Goal: Information Seeking & Learning: Learn about a topic

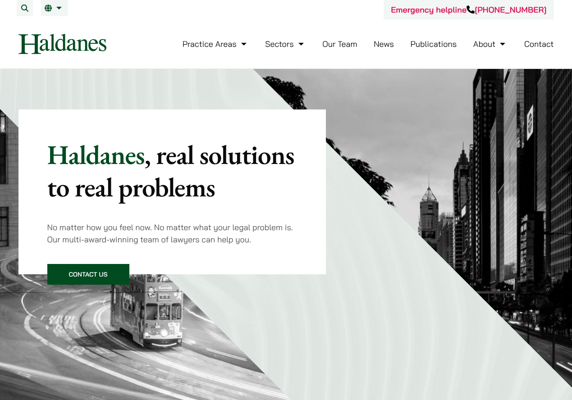
click at [335, 46] on link "Our Team" at bounding box center [339, 44] width 35 height 10
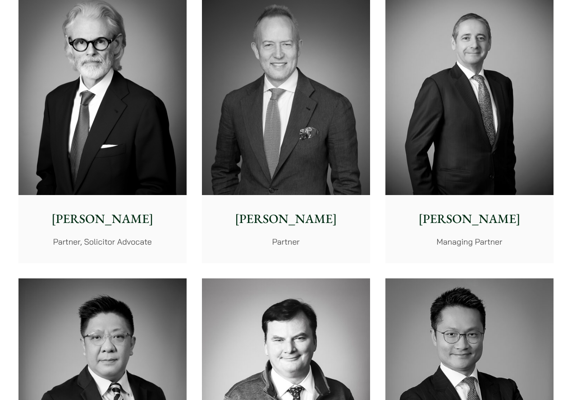
drag, startPoint x: 270, startPoint y: 75, endPoint x: 268, endPoint y: 131, distance: 55.9
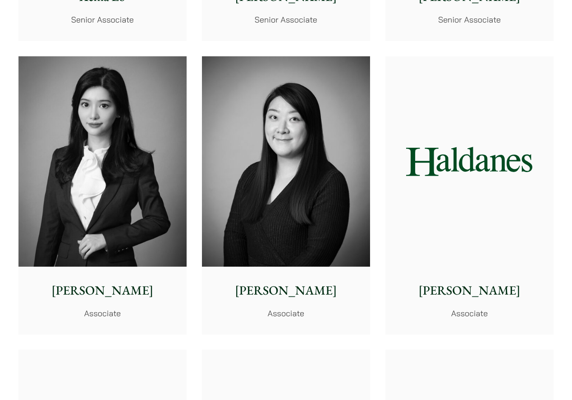
scroll to position [2703, 0]
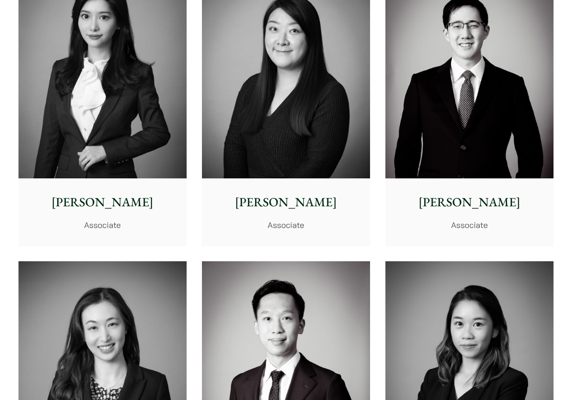
click at [123, 144] on img at bounding box center [102, 73] width 168 height 210
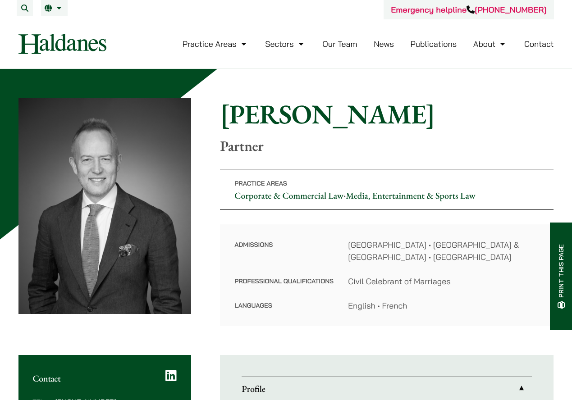
click at [341, 43] on link "Our Team" at bounding box center [339, 44] width 35 height 10
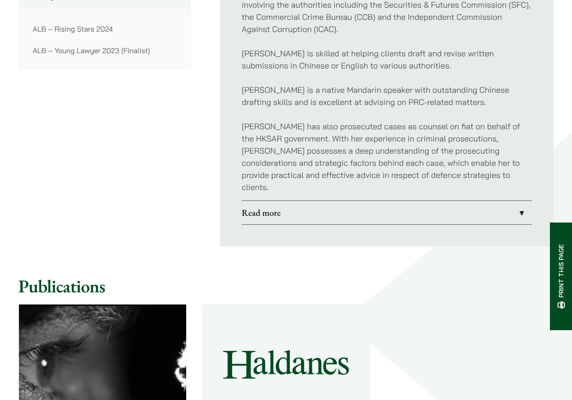
scroll to position [811, 0]
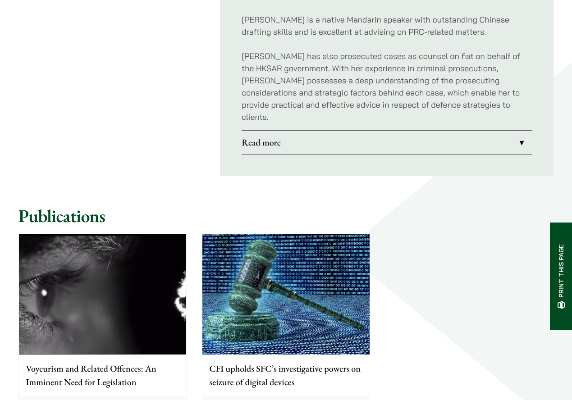
click at [353, 136] on link "Read more" at bounding box center [386, 142] width 290 height 23
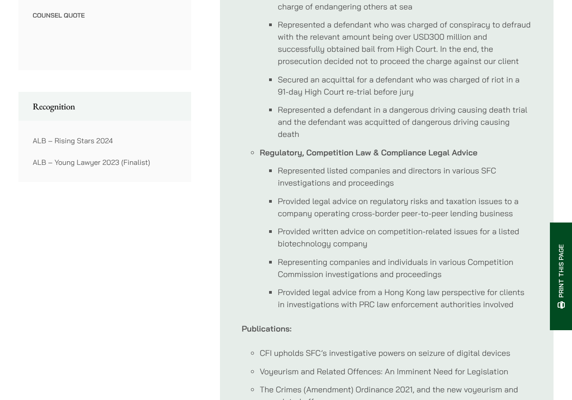
scroll to position [642, 0]
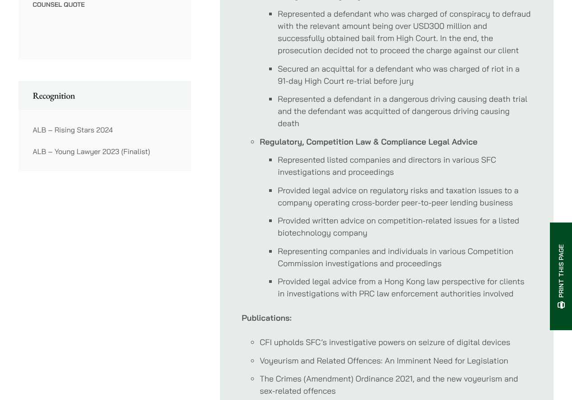
drag, startPoint x: 357, startPoint y: 141, endPoint x: 357, endPoint y: 159, distance: 18.5
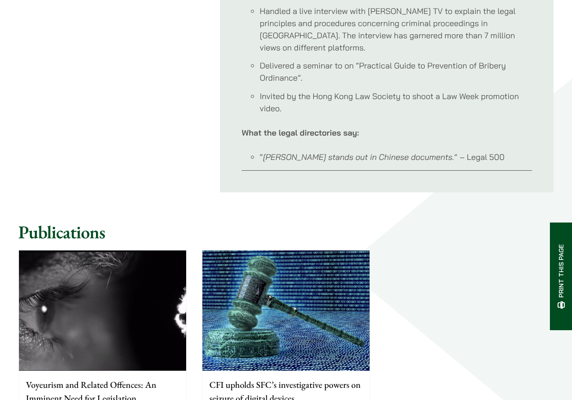
drag, startPoint x: 356, startPoint y: 155, endPoint x: 345, endPoint y: 182, distance: 28.9
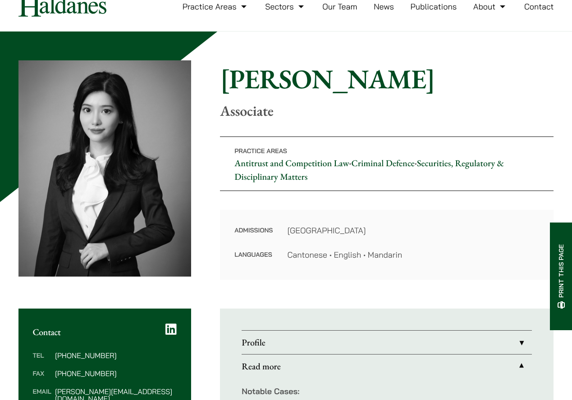
scroll to position [0, 0]
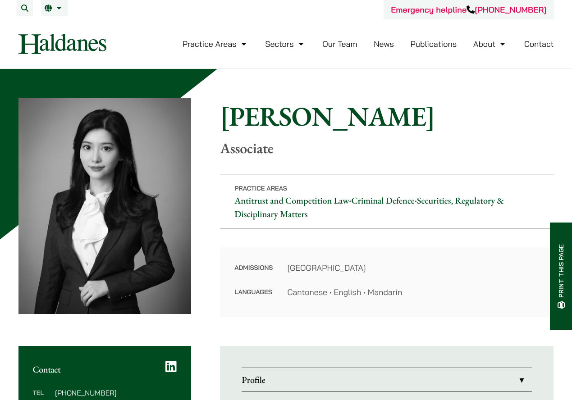
click at [326, 48] on link "Our Team" at bounding box center [339, 44] width 35 height 10
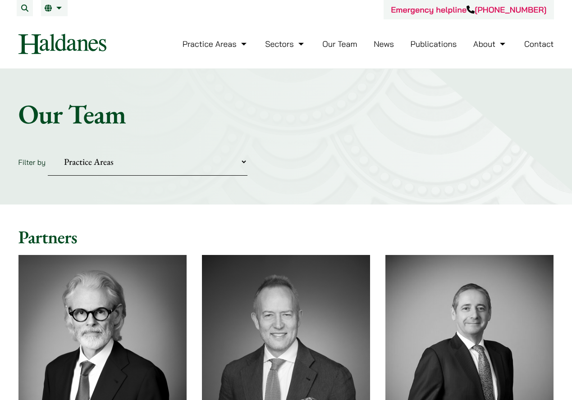
scroll to position [270, 0]
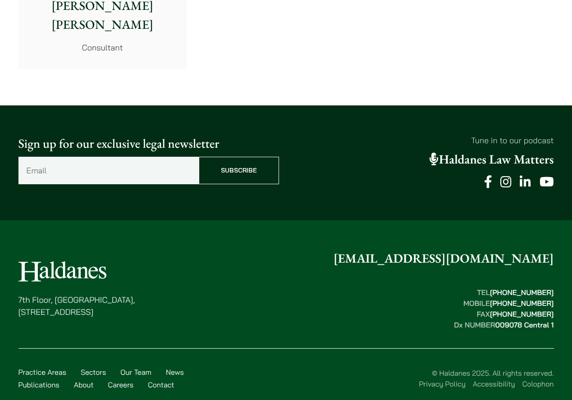
drag, startPoint x: 561, startPoint y: 196, endPoint x: 523, endPoint y: 210, distance: 40.6
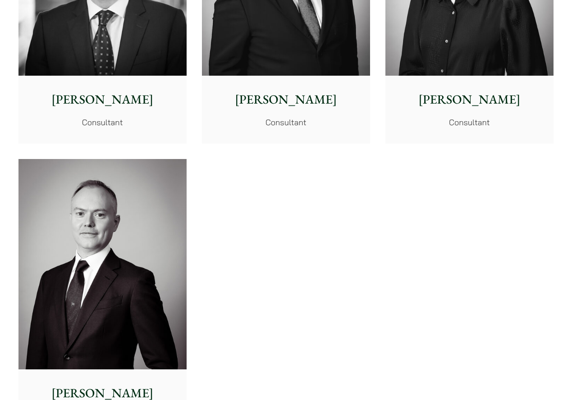
scroll to position [4707, 0]
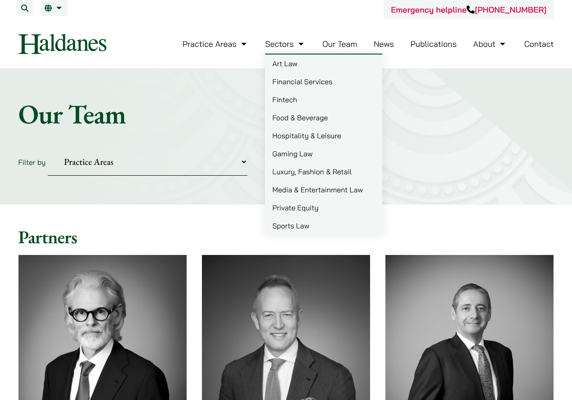
click at [289, 45] on link "Sectors" at bounding box center [285, 44] width 41 height 10
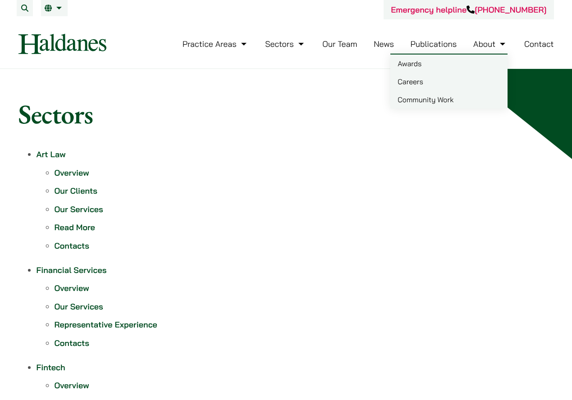
click at [461, 77] on link "Careers" at bounding box center [448, 82] width 117 height 18
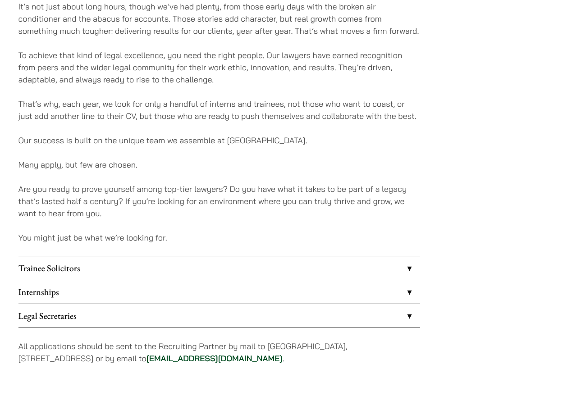
scroll to position [631, 0]
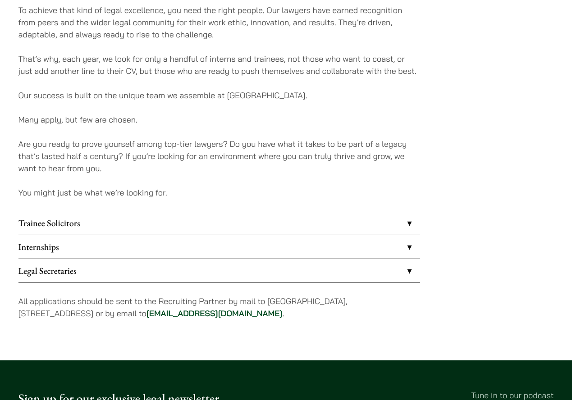
click at [303, 218] on link "Trainee Solicitors" at bounding box center [218, 222] width 401 height 23
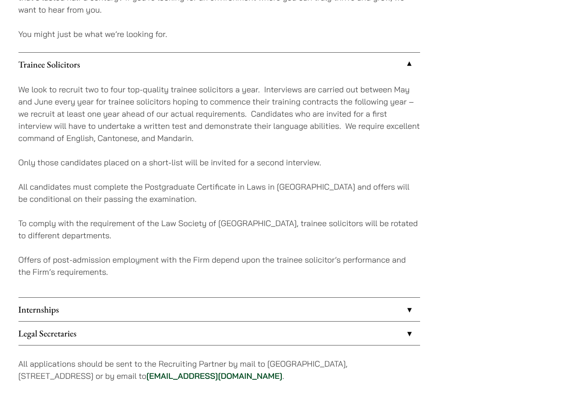
scroll to position [811, 0]
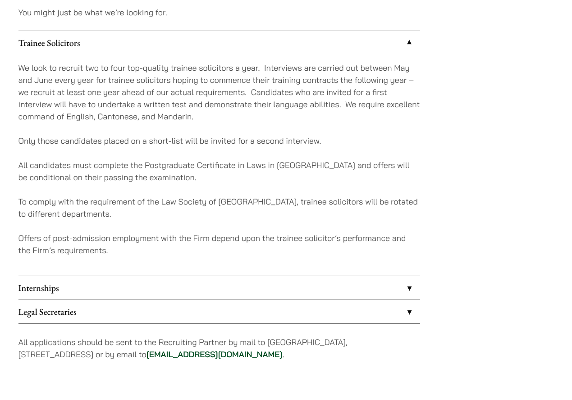
click at [231, 315] on link "Legal Secretaries" at bounding box center [218, 311] width 401 height 23
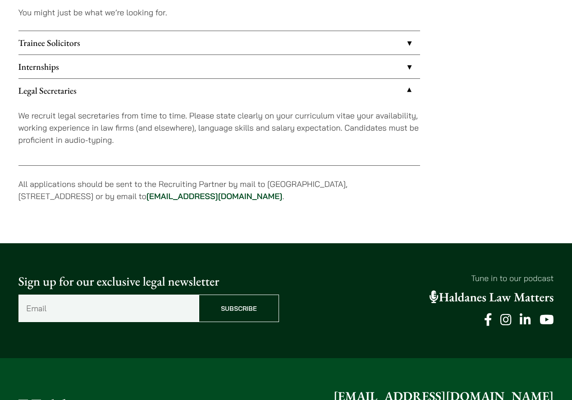
click at [250, 90] on link "Legal Secretaries" at bounding box center [218, 90] width 401 height 23
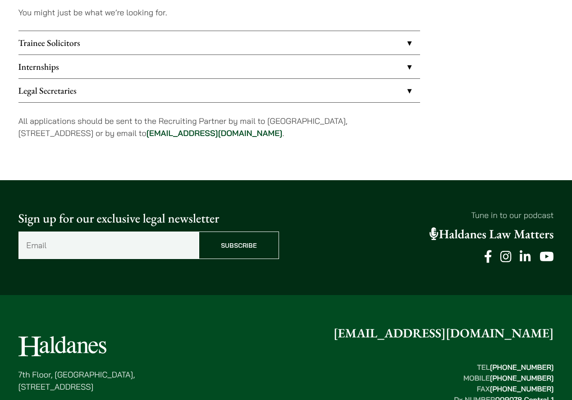
click at [269, 71] on link "Internships" at bounding box center [218, 66] width 401 height 23
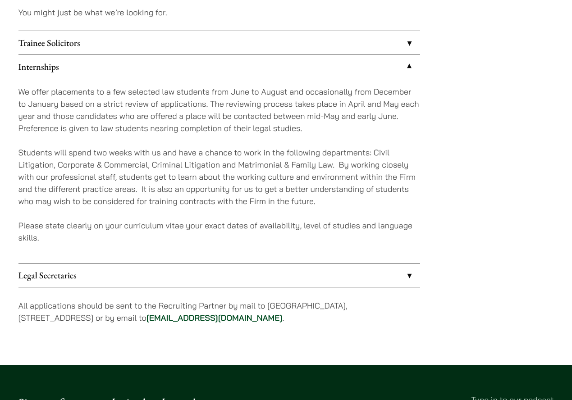
click at [269, 71] on link "Internships" at bounding box center [218, 66] width 401 height 23
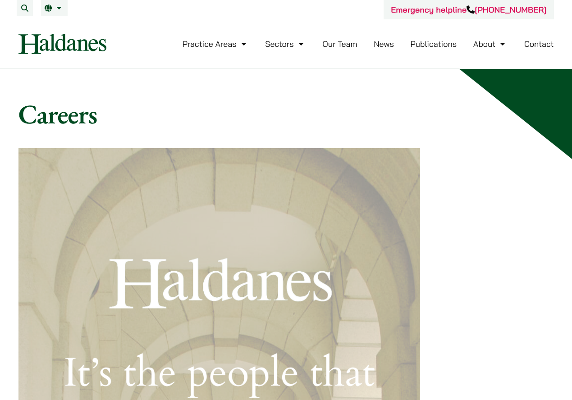
drag, startPoint x: 269, startPoint y: 77, endPoint x: 208, endPoint y: 91, distance: 61.8
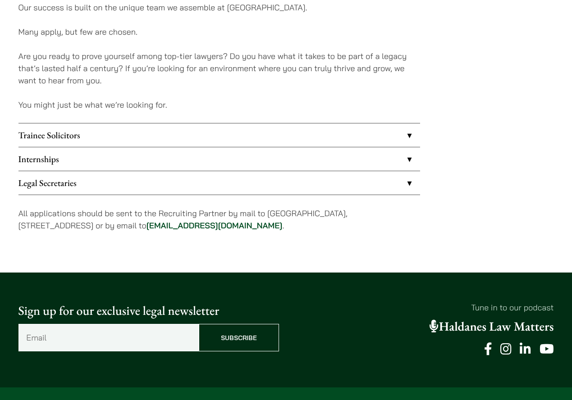
scroll to position [721, 0]
